Goal: Obtain resource: Obtain resource

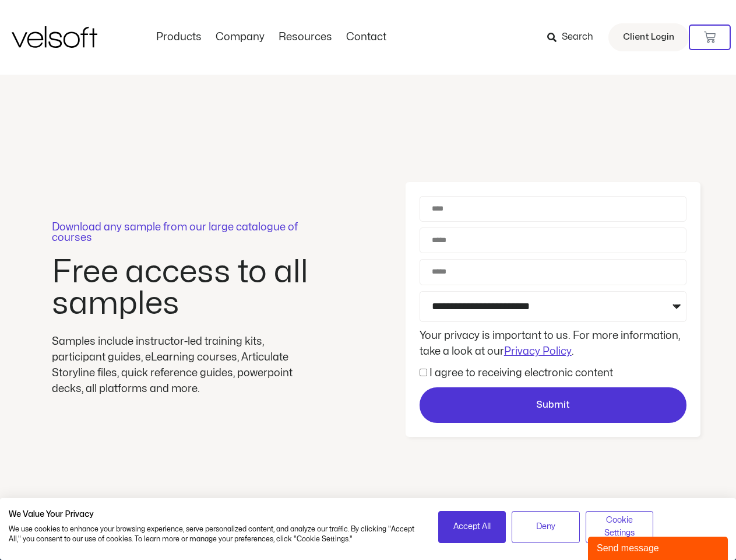
click at [368, 280] on div "Download any sample from our large catalogue of courses Free access to all samp…" at bounding box center [368, 310] width 736 height 470
click at [710, 37] on icon at bounding box center [710, 37] width 12 height 12
click at [472, 526] on span "Accept All" at bounding box center [471, 526] width 37 height 13
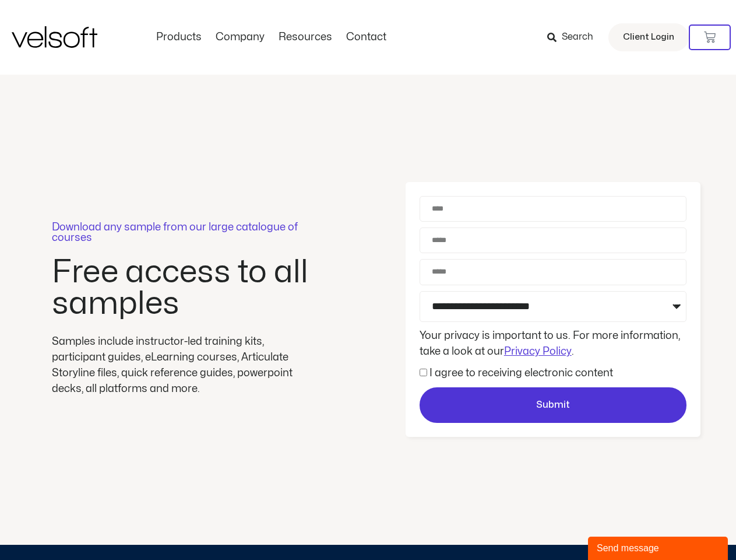
click at [546, 526] on div "Download any sample from our large catalogue of courses Free access to all samp…" at bounding box center [368, 310] width 736 height 470
click at [620, 526] on div "Download any sample from our large catalogue of courses Free access to all samp…" at bounding box center [368, 310] width 736 height 470
click at [658, 548] on div "Send message" at bounding box center [658, 548] width 122 height 14
